Goal: Navigation & Orientation: Find specific page/section

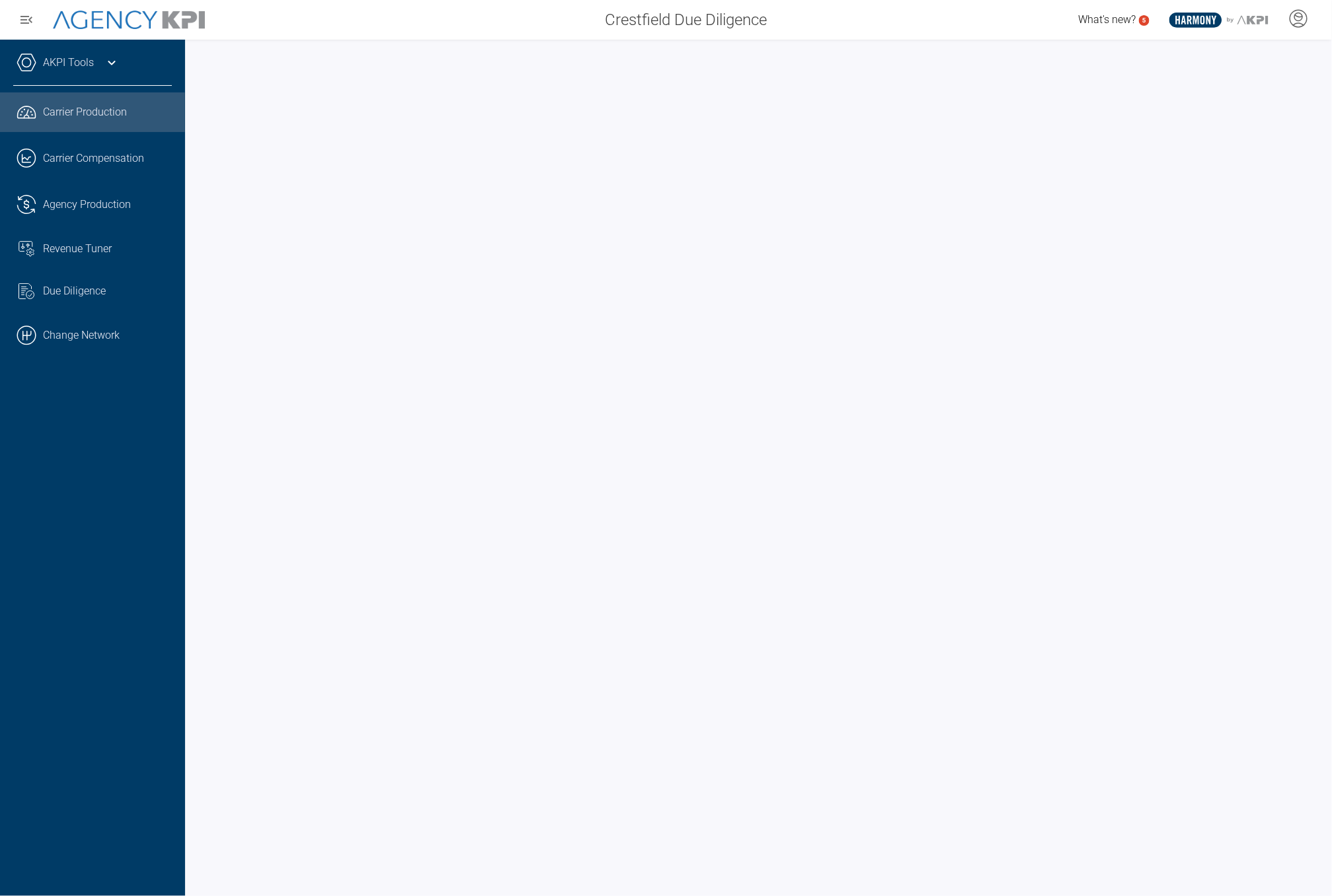
click at [111, 63] on icon at bounding box center [111, 63] width 7 height 5
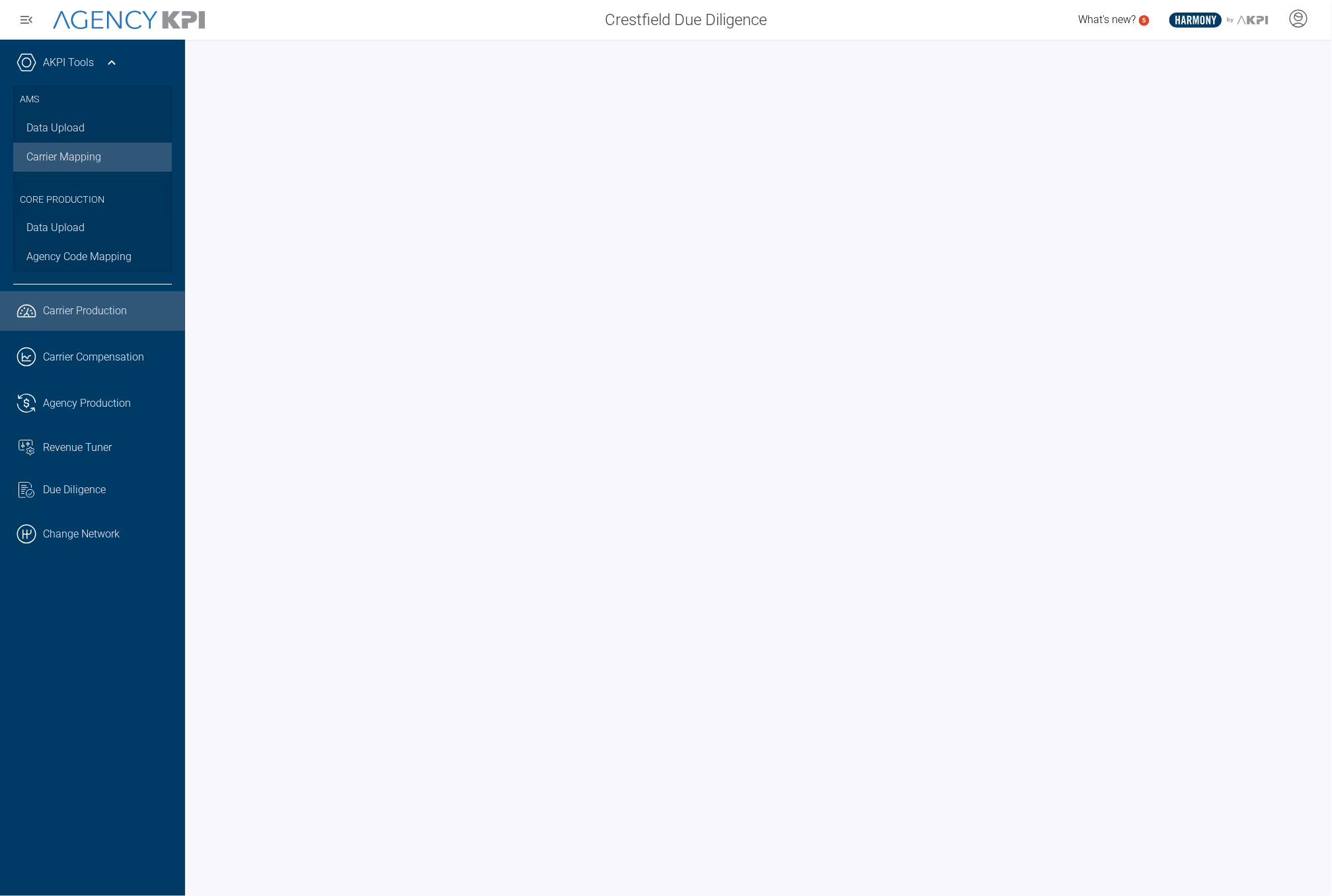
click at [89, 159] on link "Carrier Mapping" at bounding box center [92, 157] width 158 height 29
click at [107, 533] on link ".cls-1{fill:none;stroke:#000;stroke-linecap:round;stroke-linejoin:round;stroke-…" at bounding box center [92, 534] width 185 height 40
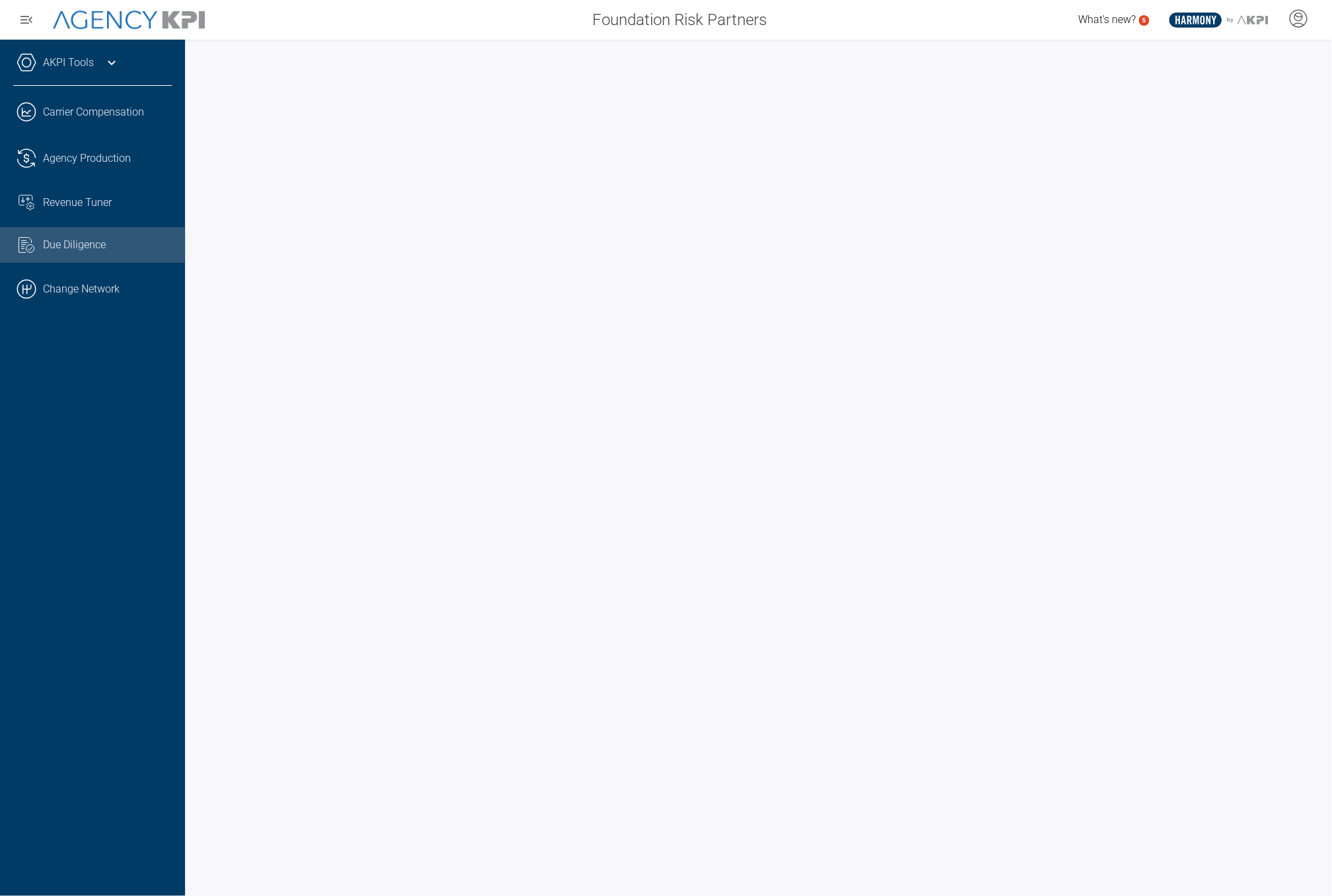
click at [125, 155] on span "Agency Production" at bounding box center [86, 158] width 88 height 16
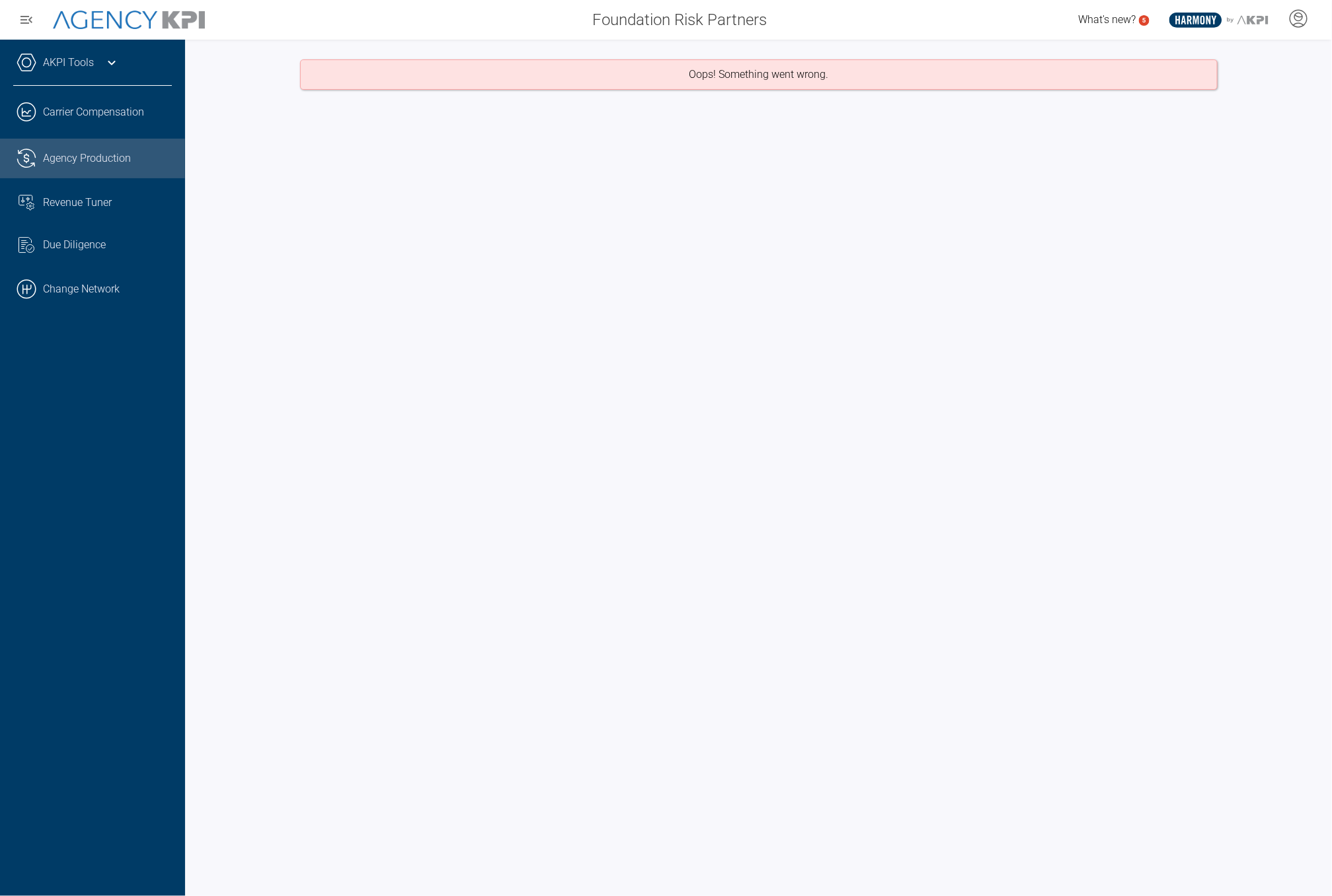
click at [114, 214] on link "Revenue Tuner" at bounding box center [92, 203] width 185 height 36
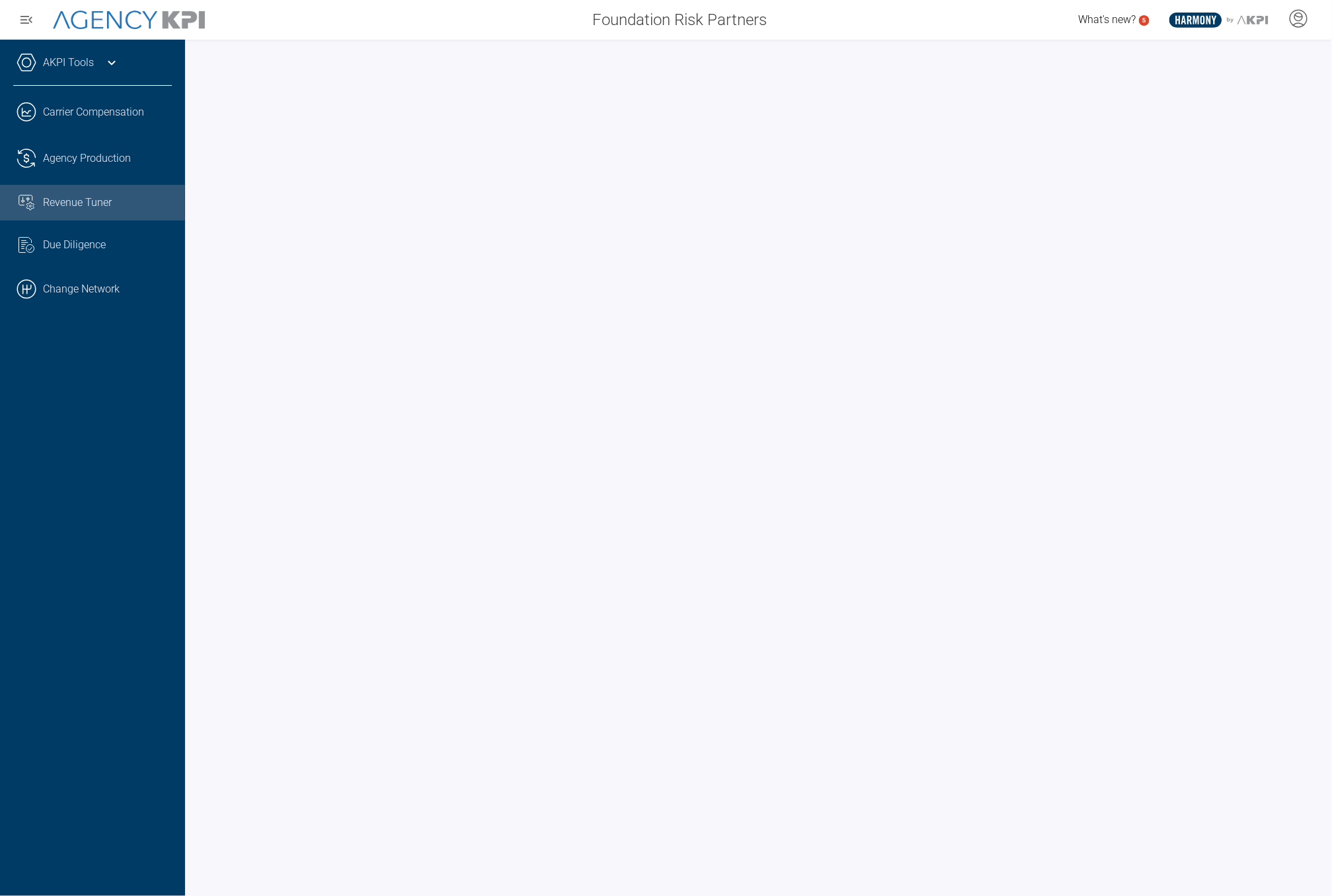
click at [92, 112] on link ".cls-1{fill:none;stroke:#221f20;stroke-linecap:round;stroke-linejoin:round;stro…" at bounding box center [92, 112] width 185 height 40
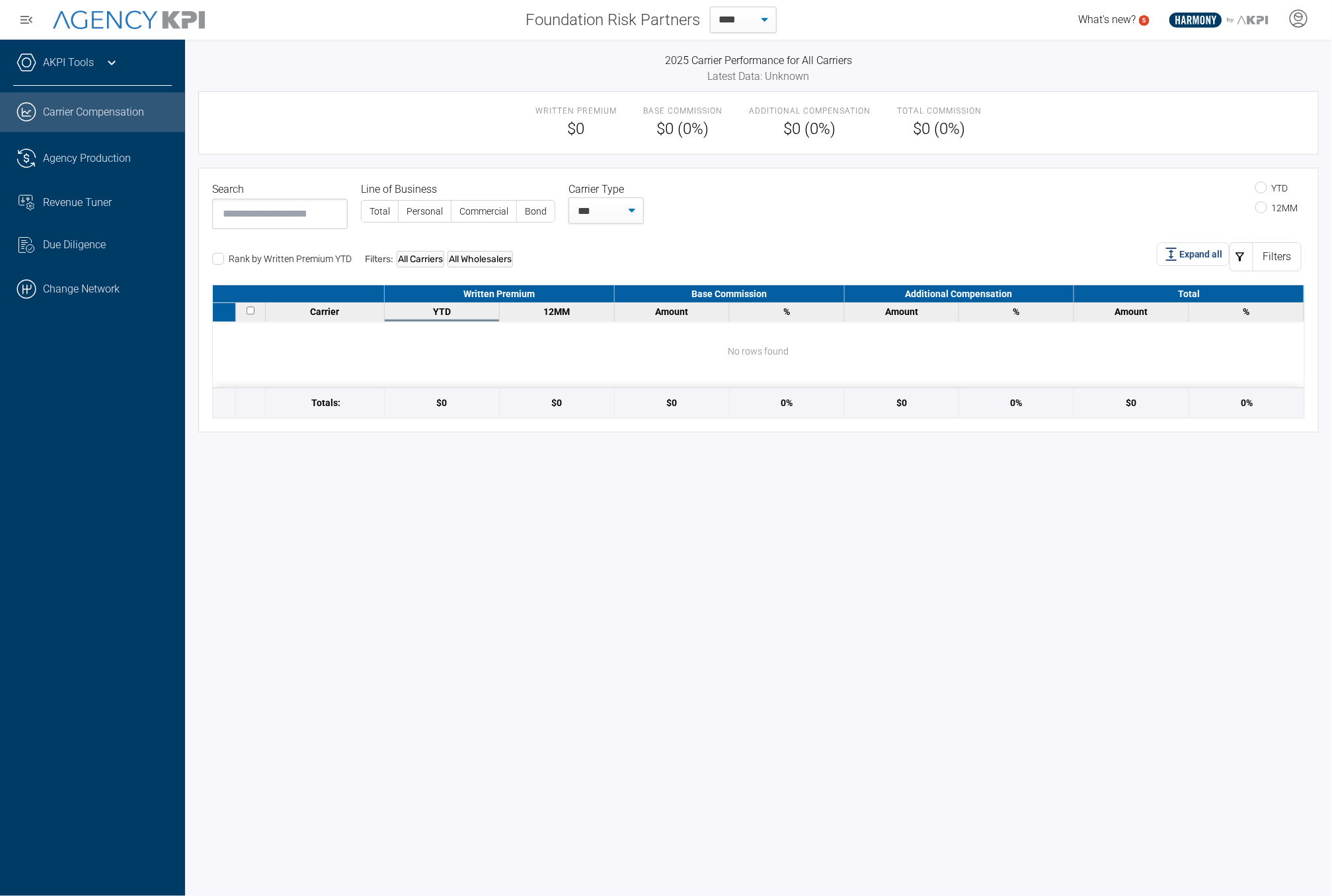
click at [95, 166] on span "Agency Production" at bounding box center [86, 158] width 88 height 16
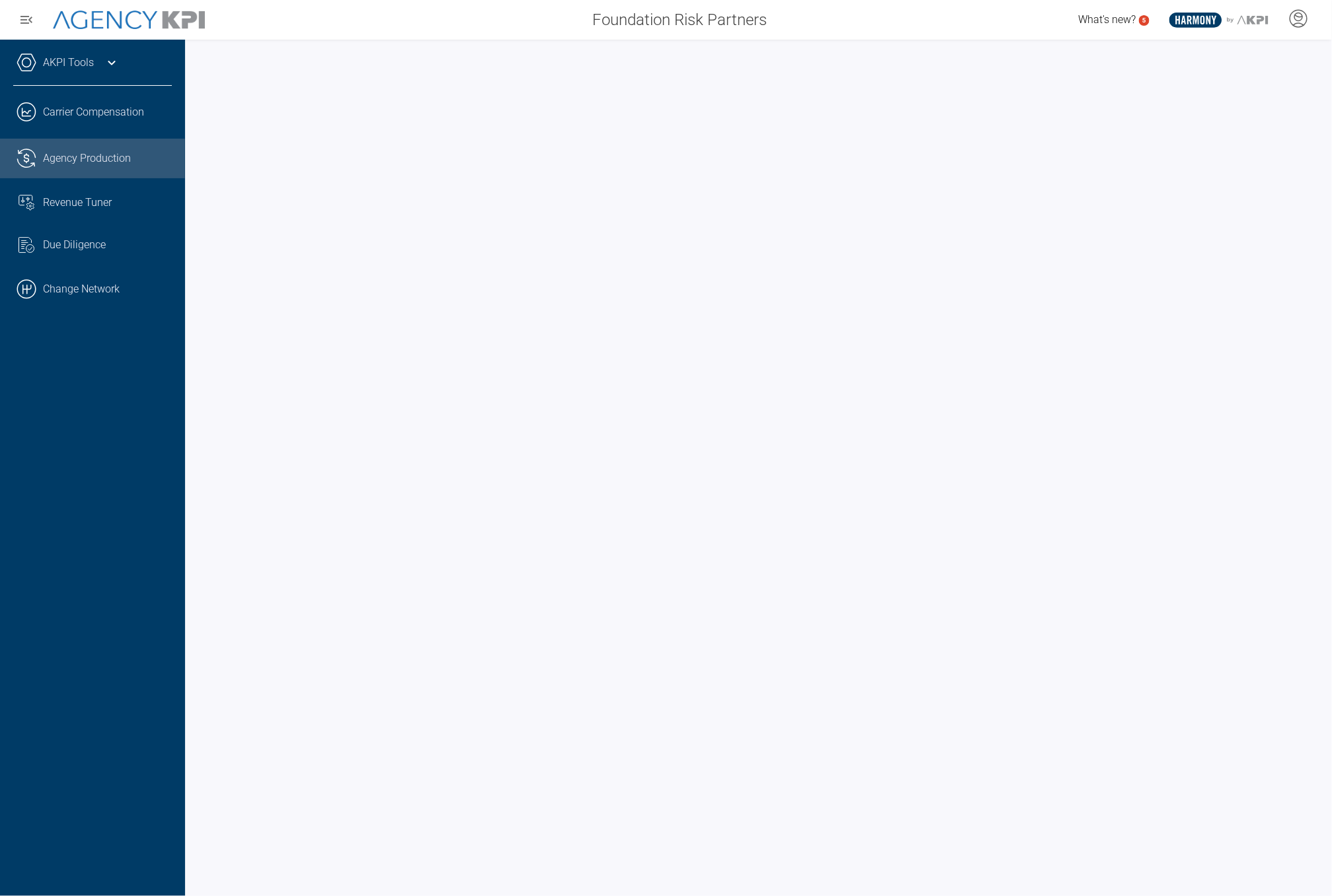
click at [95, 150] on span "Agency Production" at bounding box center [86, 158] width 88 height 16
click at [109, 60] on icon at bounding box center [112, 63] width 16 height 16
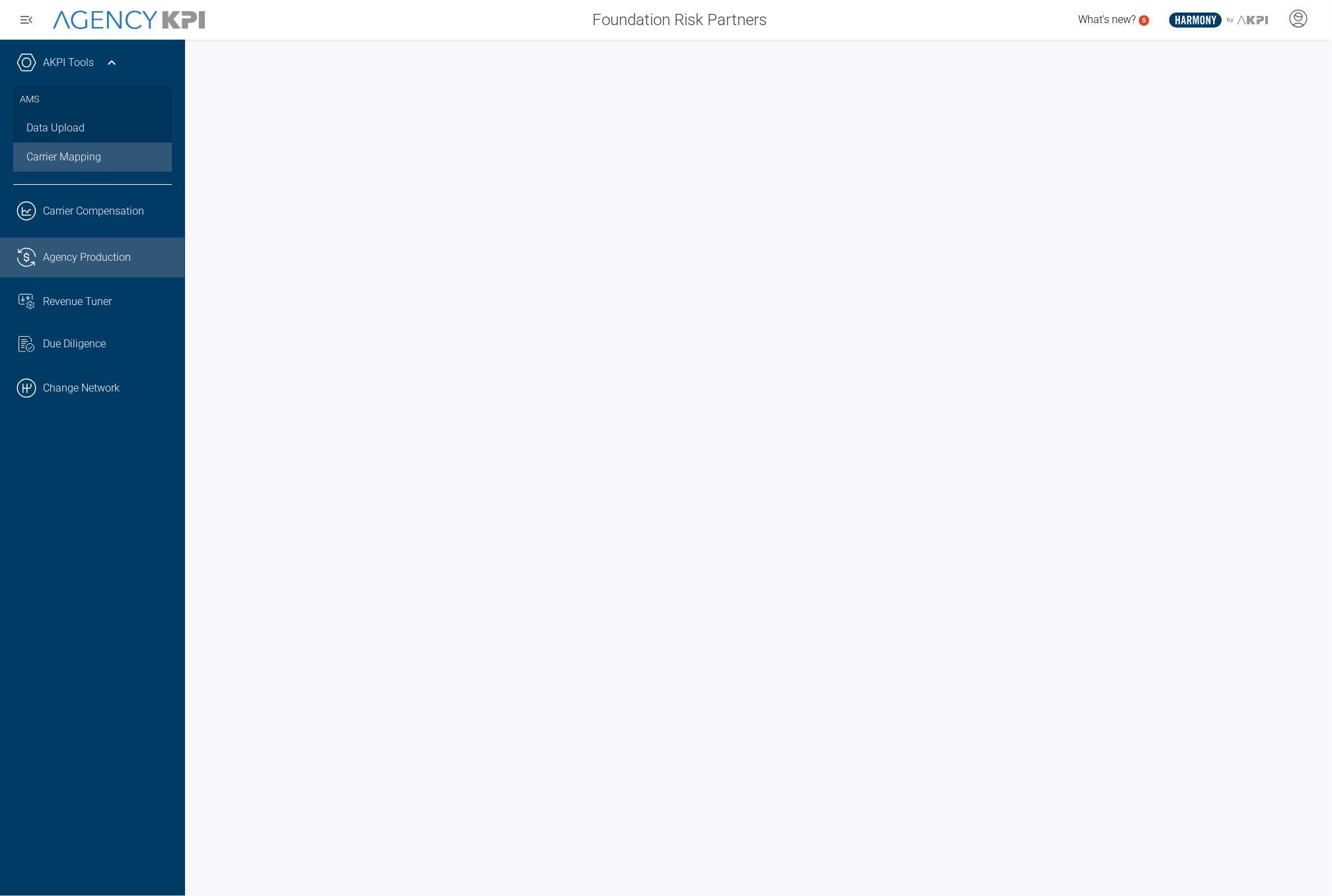
click at [92, 150] on link "Carrier Mapping" at bounding box center [92, 157] width 158 height 29
